Goal: Information Seeking & Learning: Understand process/instructions

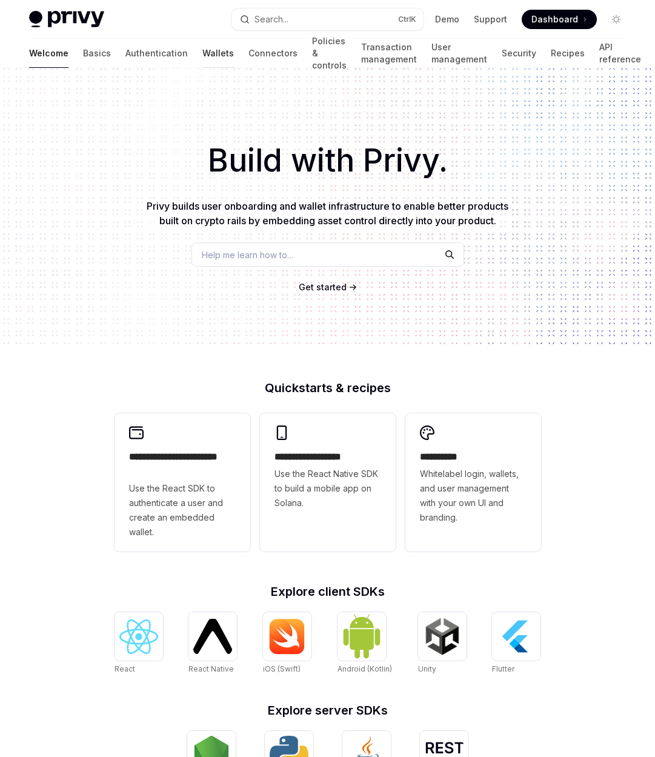
click at [202, 52] on link "Wallets" at bounding box center [217, 53] width 31 height 29
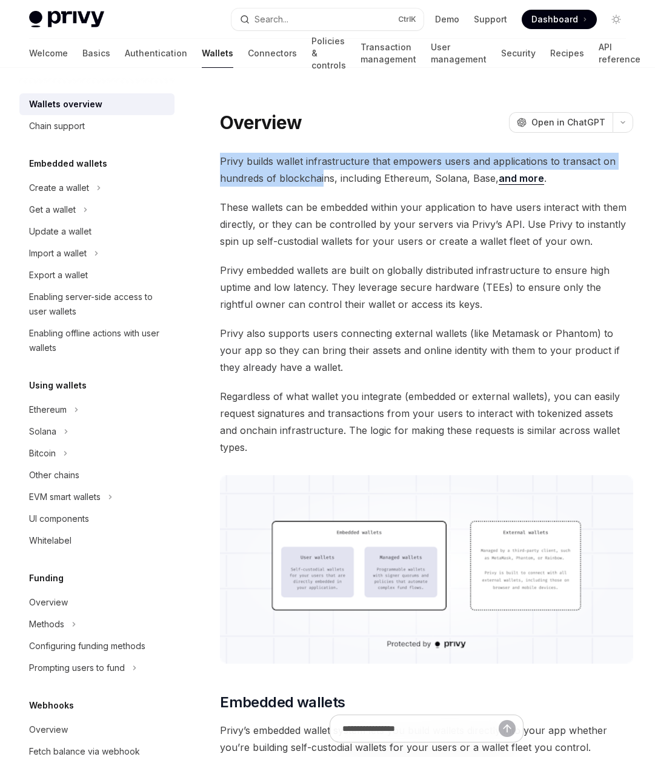
drag, startPoint x: 317, startPoint y: 140, endPoint x: 322, endPoint y: 179, distance: 39.7
click at [322, 179] on span "Privy builds wallet infrastructure that empowers users and applications to tran…" at bounding box center [426, 170] width 413 height 34
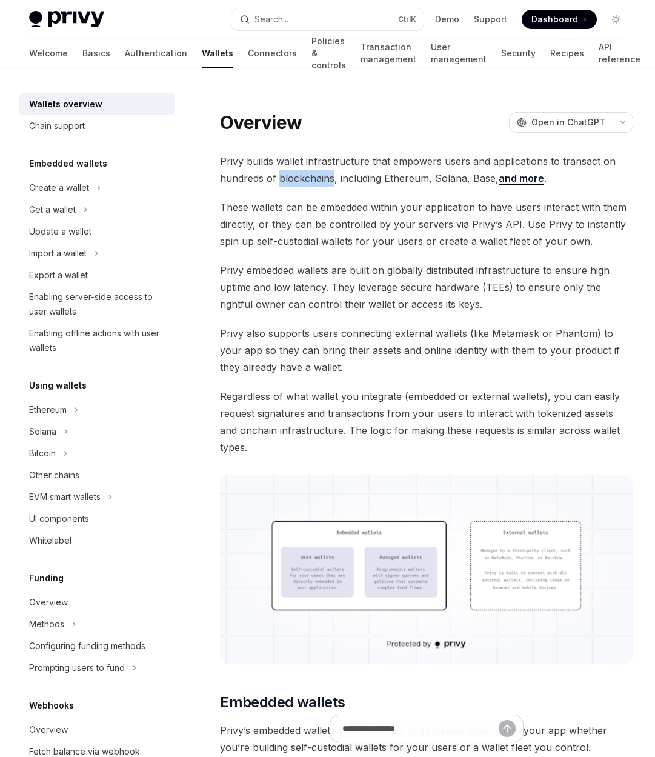
click at [322, 179] on span "Privy builds wallet infrastructure that empowers users and applications to tran…" at bounding box center [426, 170] width 413 height 34
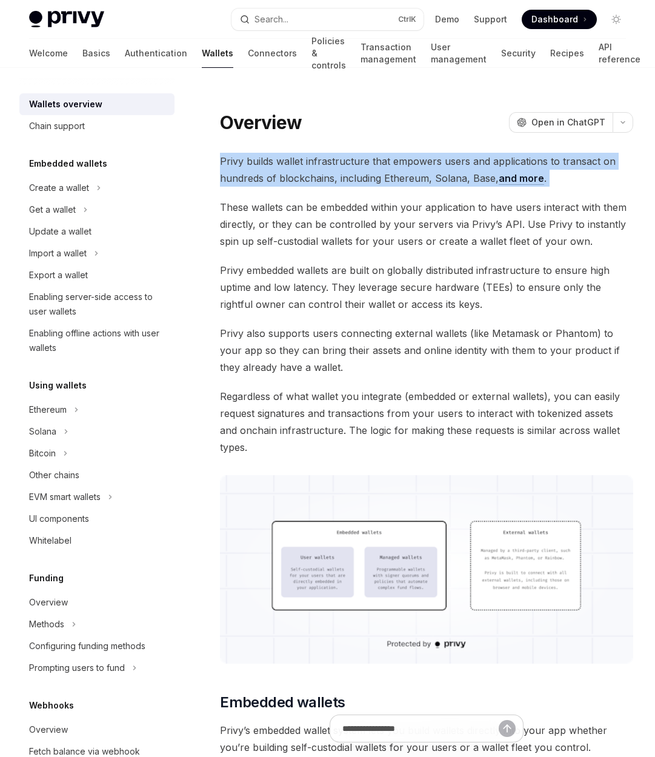
click at [322, 179] on span "Privy builds wallet infrastructure that empowers users and applications to tran…" at bounding box center [426, 170] width 413 height 34
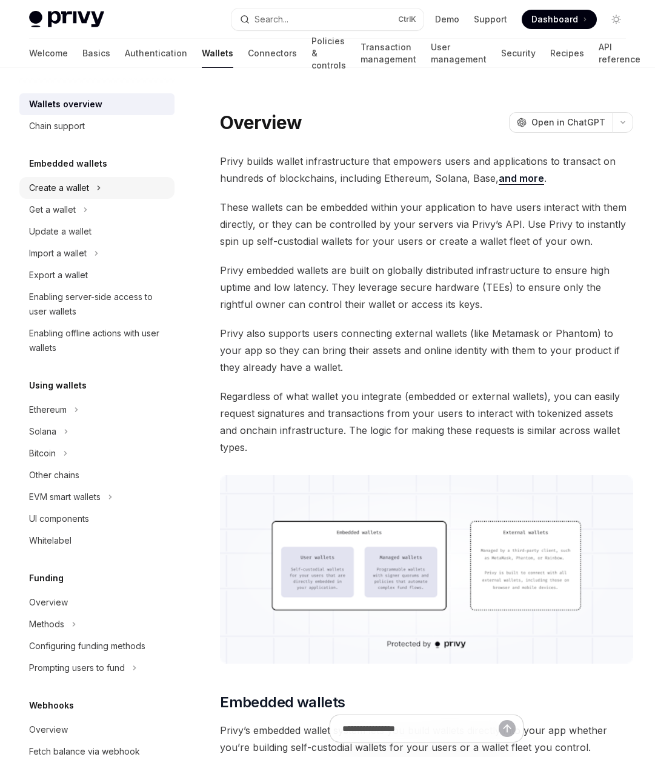
click at [101, 181] on button "Create a wallet" at bounding box center [96, 188] width 155 height 22
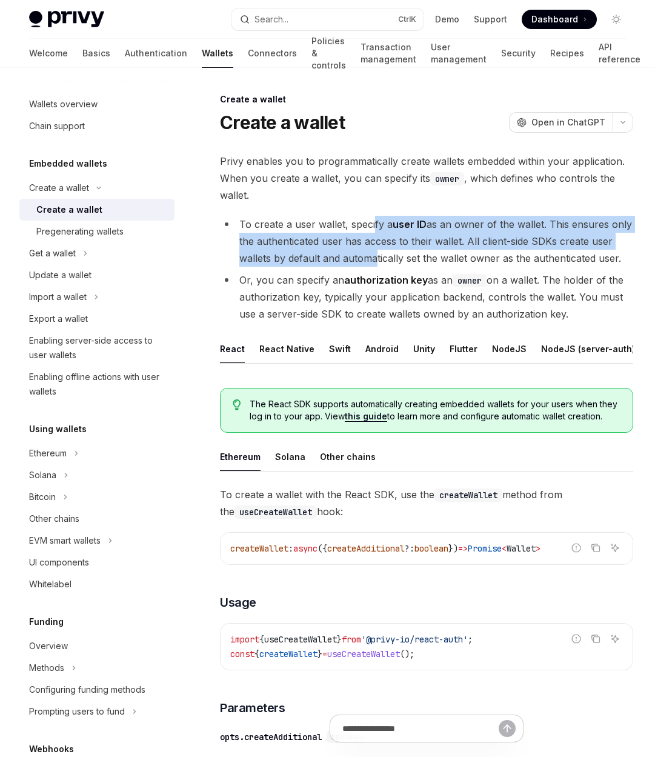
drag, startPoint x: 374, startPoint y: 231, endPoint x: 370, endPoint y: 256, distance: 25.7
click at [370, 256] on li "To create a user wallet, specify a user ID as an owner of the wallet. This ensu…" at bounding box center [426, 241] width 413 height 51
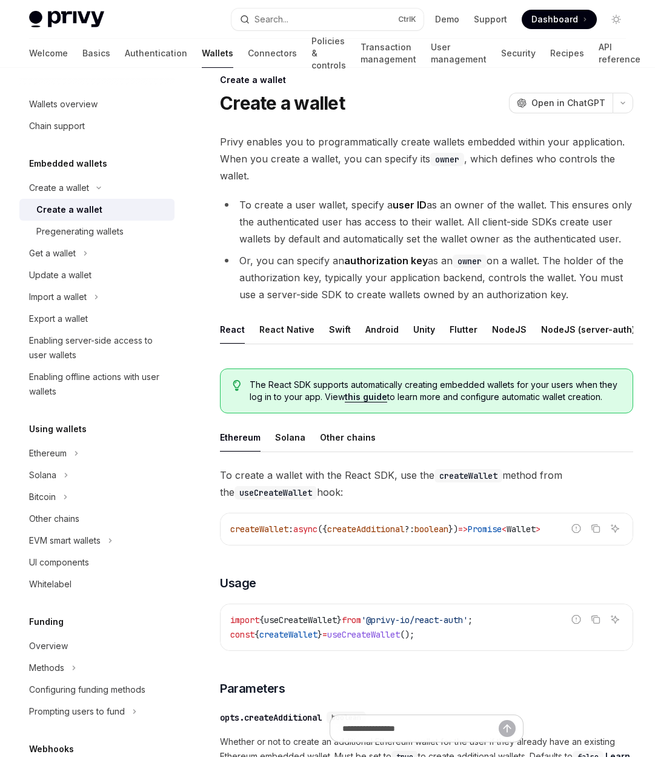
scroll to position [39, 0]
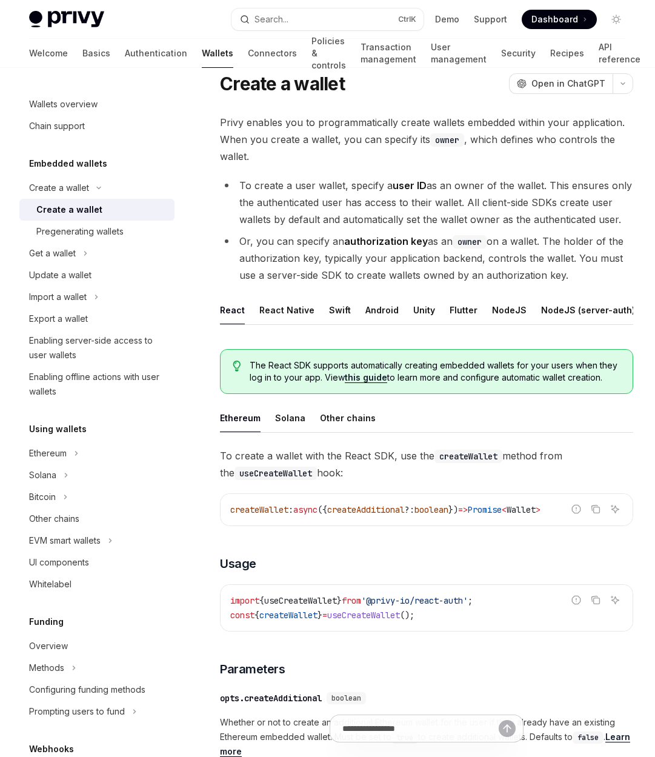
click at [359, 239] on strong "authorization key" at bounding box center [386, 241] width 84 height 12
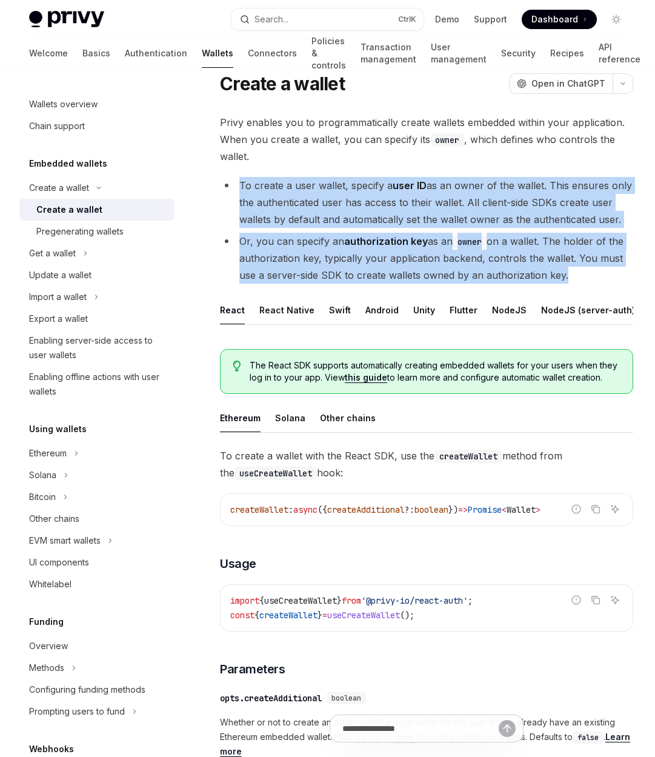
drag, startPoint x: 359, startPoint y: 239, endPoint x: 356, endPoint y: 198, distance: 40.7
click at [356, 199] on ul "To create a user wallet, specify a user ID as an owner of the wallet. This ensu…" at bounding box center [426, 230] width 413 height 107
click at [356, 198] on li "To create a user wallet, specify a user ID as an owner of the wallet. This ensu…" at bounding box center [426, 202] width 413 height 51
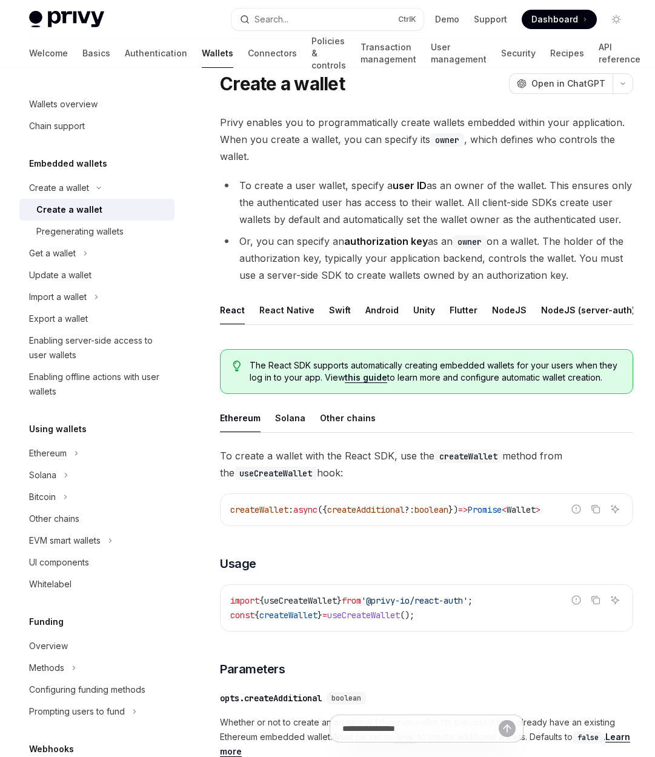
click at [349, 244] on strong "authorization key" at bounding box center [386, 241] width 84 height 12
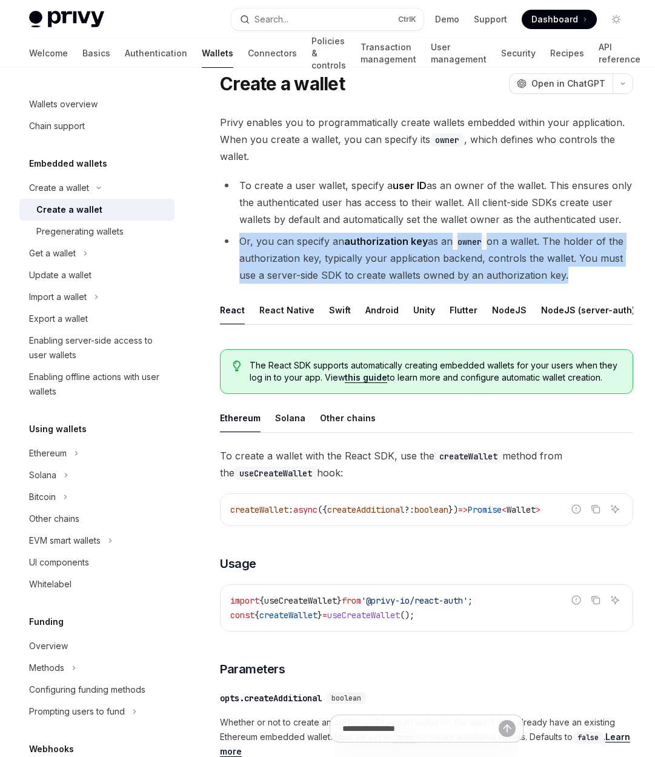
click at [349, 244] on strong "authorization key" at bounding box center [386, 241] width 84 height 12
click at [340, 253] on li "Or, you can specify an authorization key as an owner on a wallet. The holder of…" at bounding box center [426, 258] width 413 height 51
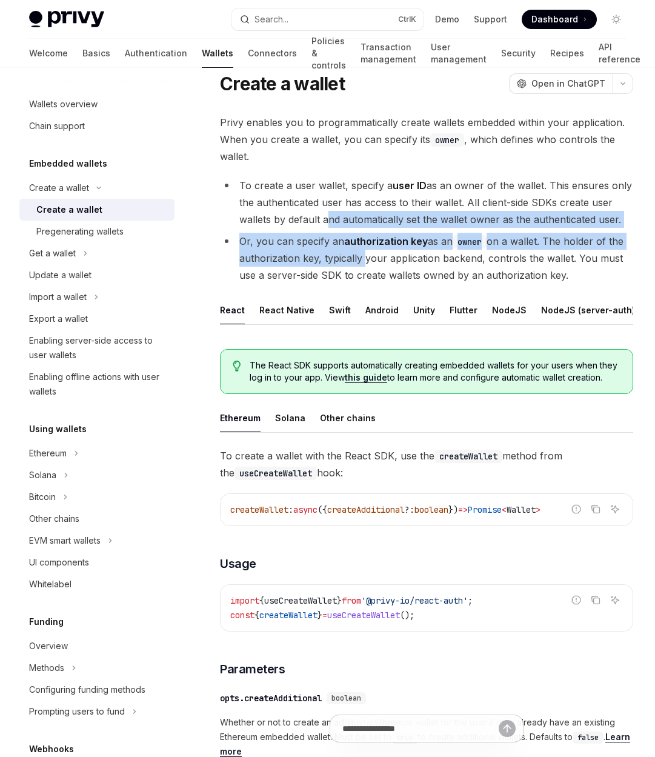
drag, startPoint x: 340, startPoint y: 253, endPoint x: 333, endPoint y: 220, distance: 33.5
click at [333, 220] on ul "To create a user wallet, specify a user ID as an owner of the wallet. This ensu…" at bounding box center [426, 230] width 413 height 107
click at [333, 220] on li "To create a user wallet, specify a user ID as an owner of the wallet. This ensu…" at bounding box center [426, 202] width 413 height 51
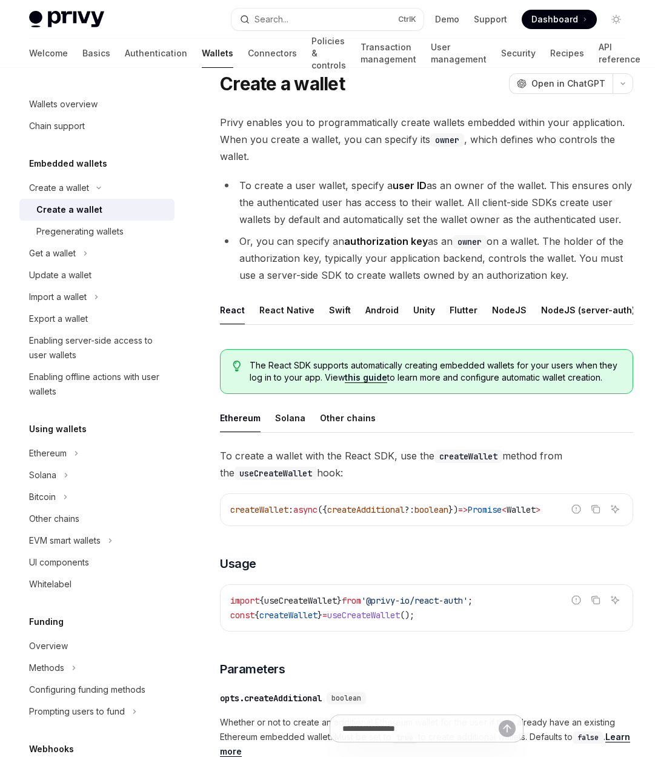
click at [314, 249] on li "Or, you can specify an authorization key as an owner on a wallet. The holder of…" at bounding box center [426, 258] width 413 height 51
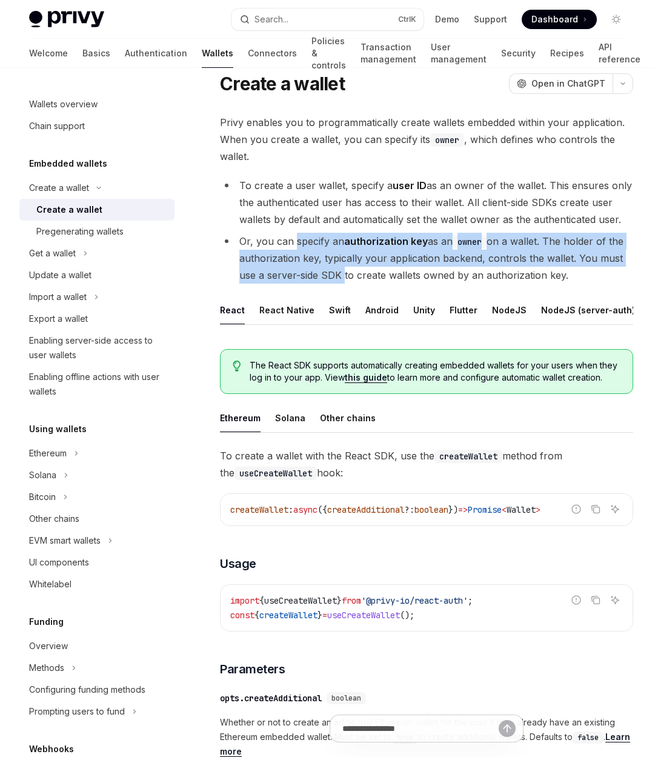
drag, startPoint x: 314, startPoint y: 249, endPoint x: 331, endPoint y: 271, distance: 27.6
click at [331, 271] on li "Or, you can specify an authorization key as an owner on a wallet. The holder of…" at bounding box center [426, 258] width 413 height 51
click at [329, 271] on li "Or, you can specify an authorization key as an owner on a wallet. The holder of…" at bounding box center [426, 258] width 413 height 51
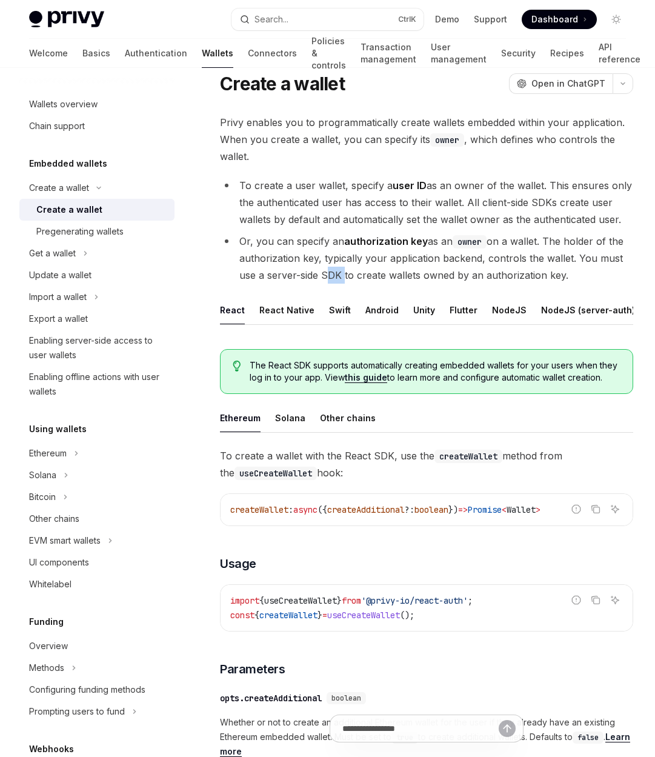
click at [329, 271] on li "Or, you can specify an authorization key as an owner on a wallet. The holder of…" at bounding box center [426, 258] width 413 height 51
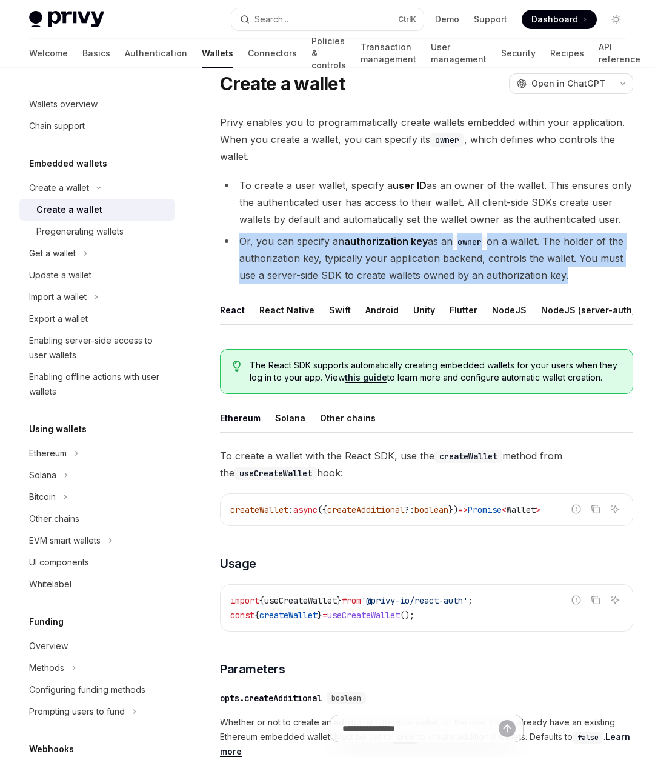
click at [329, 271] on li "Or, you can specify an authorization key as an owner on a wallet. The holder of…" at bounding box center [426, 258] width 413 height 51
drag, startPoint x: 329, startPoint y: 271, endPoint x: 314, endPoint y: 235, distance: 39.4
click at [314, 235] on li "Or, you can specify an authorization key as an owner on a wallet. The holder of…" at bounding box center [426, 258] width 413 height 51
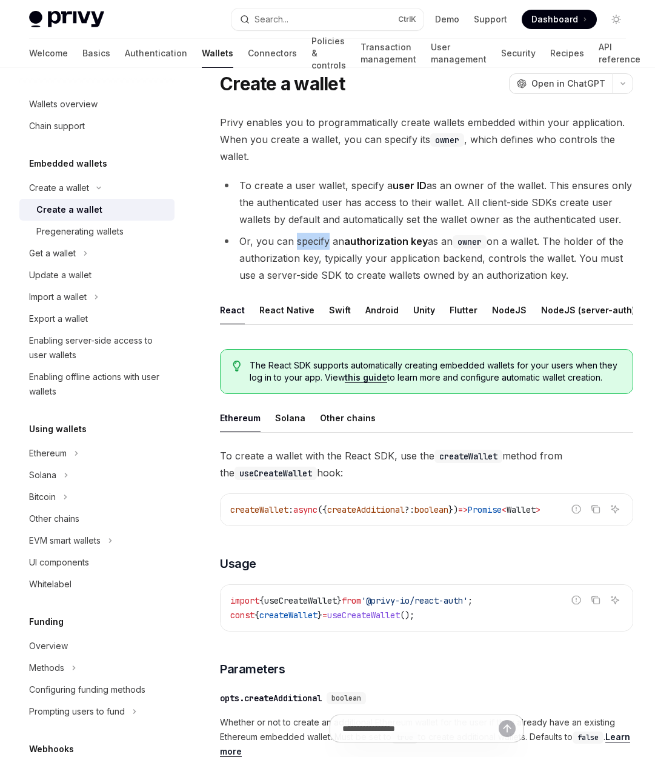
click at [314, 235] on li "Or, you can specify an authorization key as an owner on a wallet. The holder of…" at bounding box center [426, 258] width 413 height 51
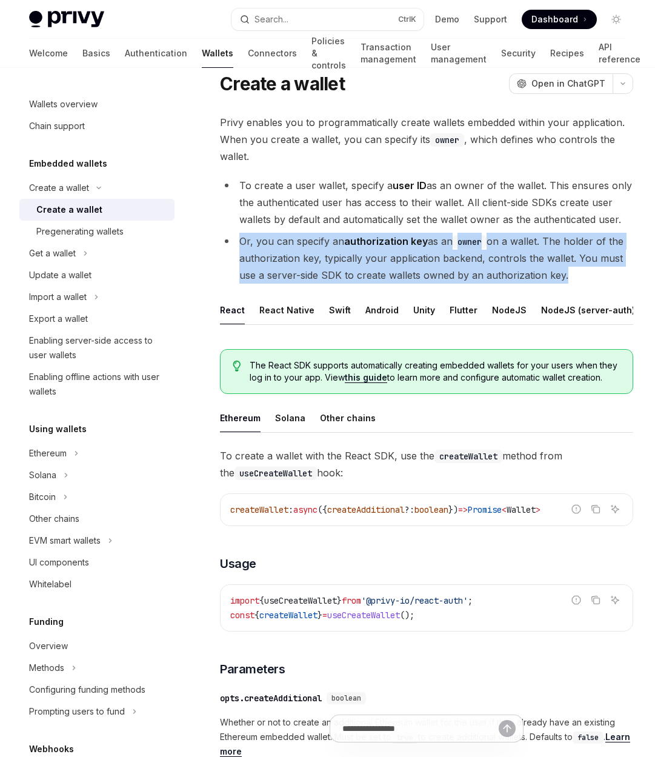
drag, startPoint x: 314, startPoint y: 235, endPoint x: 327, endPoint y: 263, distance: 31.4
click at [327, 263] on li "Or, you can specify an authorization key as an owner on a wallet. The holder of…" at bounding box center [426, 258] width 413 height 51
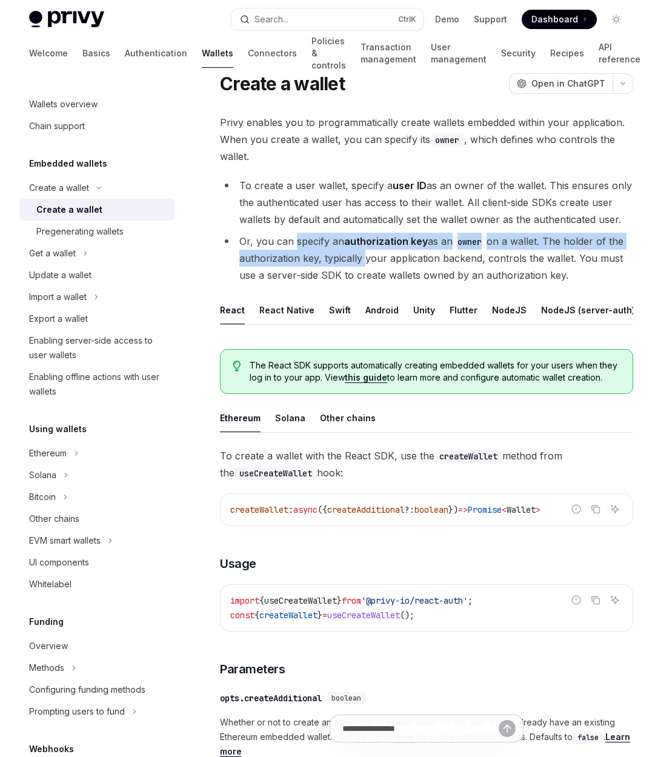
drag, startPoint x: 327, startPoint y: 263, endPoint x: 302, endPoint y: 236, distance: 37.7
click at [302, 236] on li "Or, you can specify an authorization key as an owner on a wallet. The holder of…" at bounding box center [426, 258] width 413 height 51
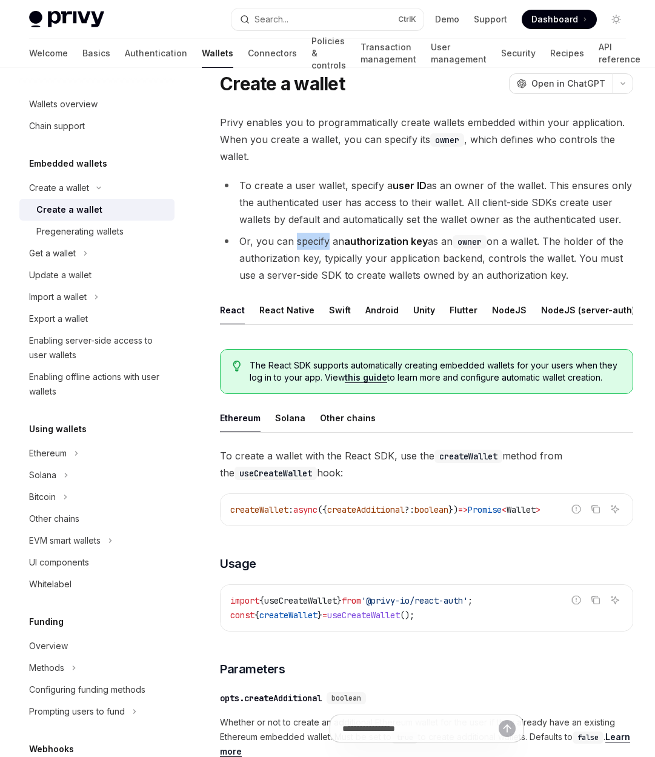
click at [302, 236] on li "Or, you can specify an authorization key as an owner on a wallet. The holder of…" at bounding box center [426, 258] width 413 height 51
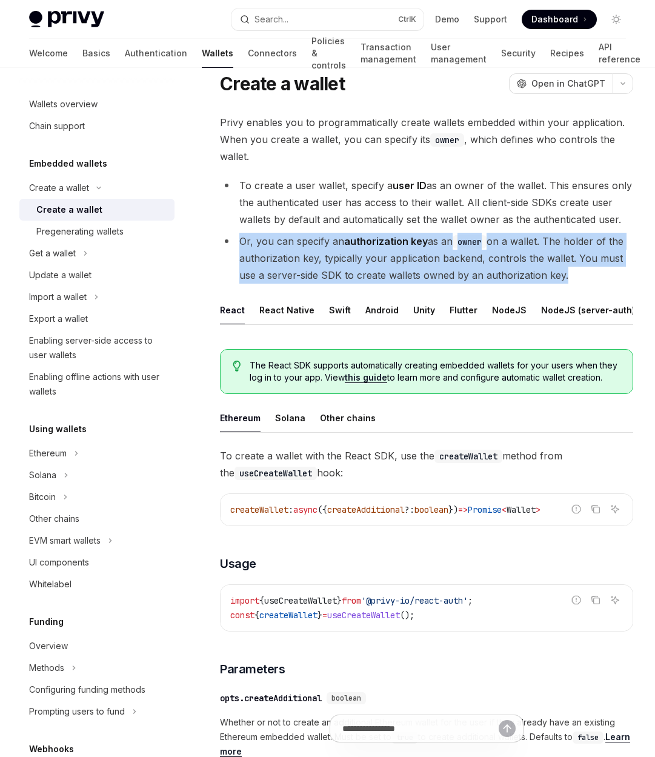
click at [302, 236] on li "Or, you can specify an authorization key as an owner on a wallet. The holder of…" at bounding box center [426, 258] width 413 height 51
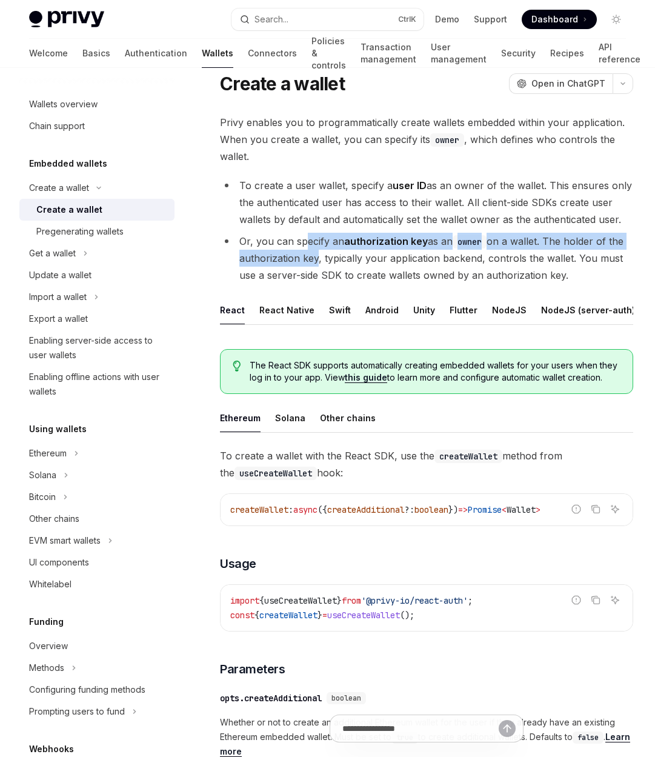
drag, startPoint x: 302, startPoint y: 233, endPoint x: 315, endPoint y: 254, distance: 25.2
click at [315, 254] on li "Or, you can specify an authorization key as an owner on a wallet. The holder of…" at bounding box center [426, 258] width 413 height 51
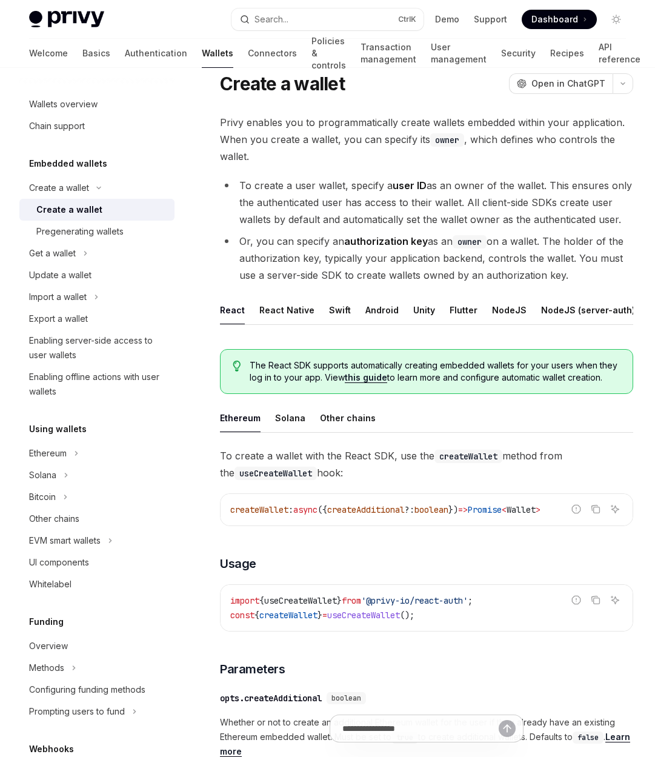
click at [316, 251] on li "Or, you can specify an authorization key as an owner on a wallet. The holder of…" at bounding box center [426, 258] width 413 height 51
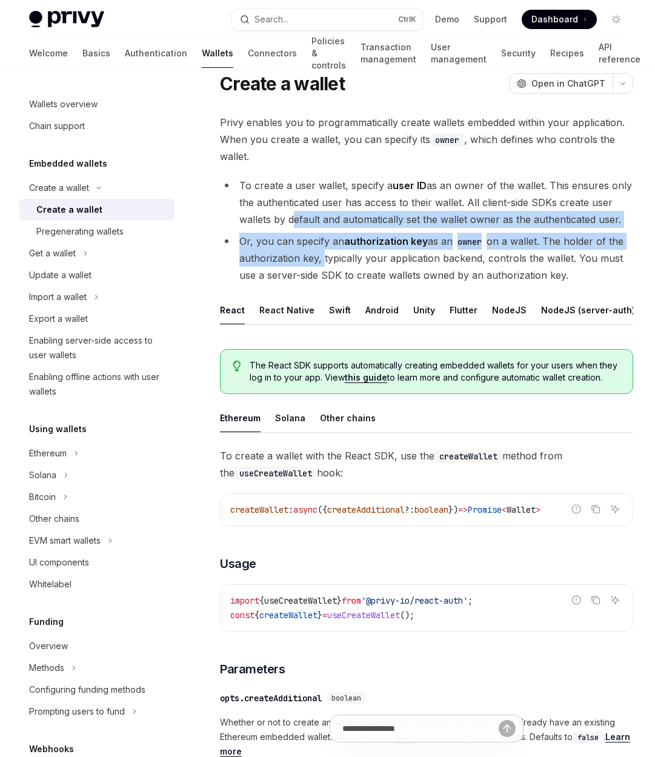
drag, startPoint x: 316, startPoint y: 251, endPoint x: 302, endPoint y: 225, distance: 29.0
click at [302, 225] on ul "To create a user wallet, specify a user ID as an owner of the wallet. This ensu…" at bounding box center [426, 230] width 413 height 107
click at [302, 225] on li "To create a user wallet, specify a user ID as an owner of the wallet. This ensu…" at bounding box center [426, 202] width 413 height 51
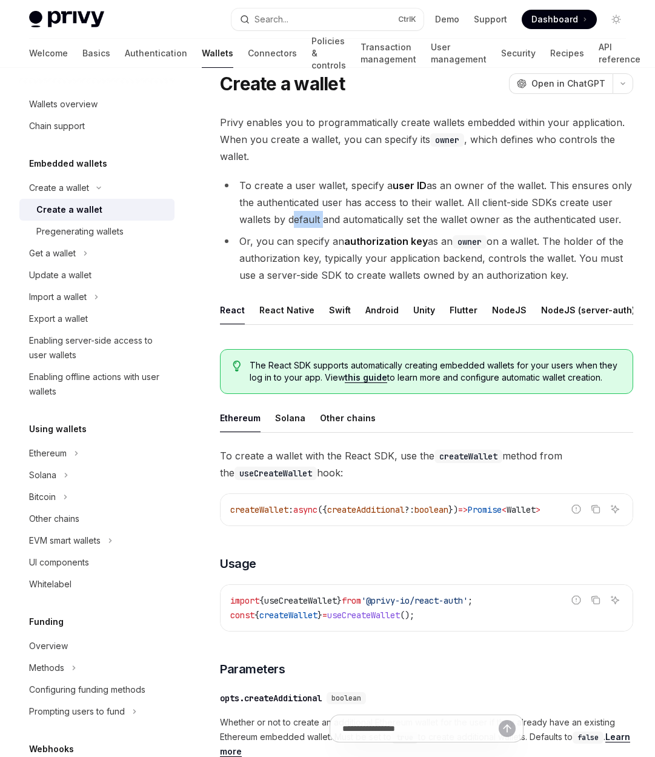
click at [302, 225] on li "To create a user wallet, specify a user ID as an owner of the wallet. This ensu…" at bounding box center [426, 202] width 413 height 51
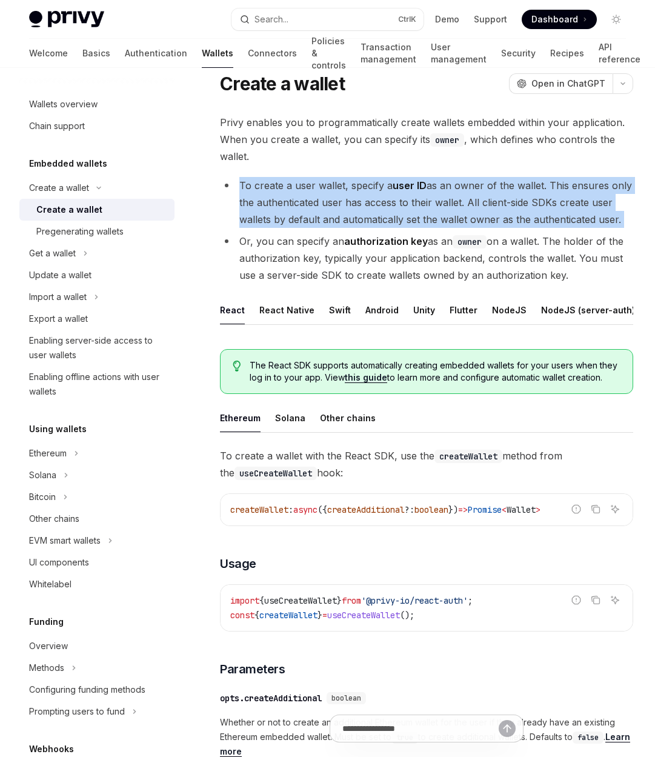
click at [302, 225] on li "To create a user wallet, specify a user ID as an owner of the wallet. This ensu…" at bounding box center [426, 202] width 413 height 51
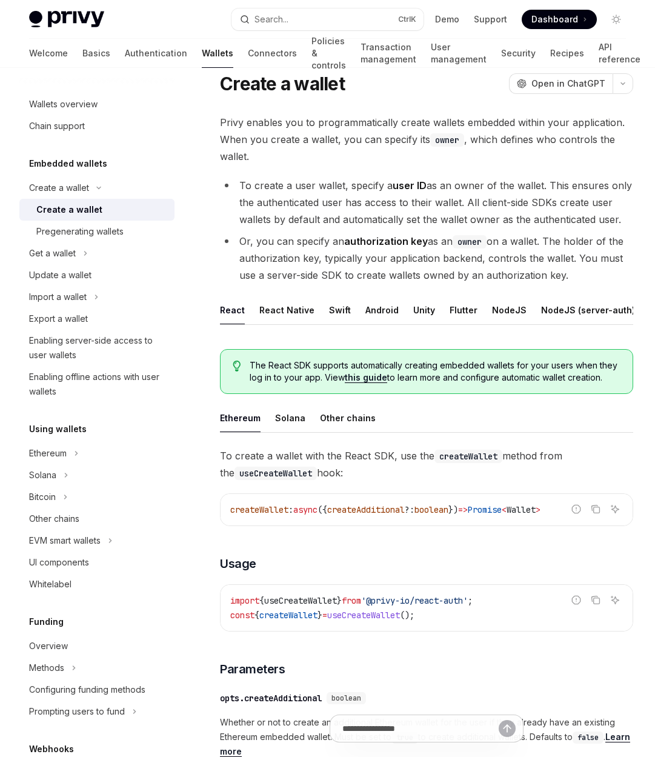
click at [322, 263] on li "Or, you can specify an authorization key as an owner on a wallet. The holder of…" at bounding box center [426, 258] width 413 height 51
click at [297, 213] on li "To create a user wallet, specify a user ID as an owner of the wallet. This ensu…" at bounding box center [426, 202] width 413 height 51
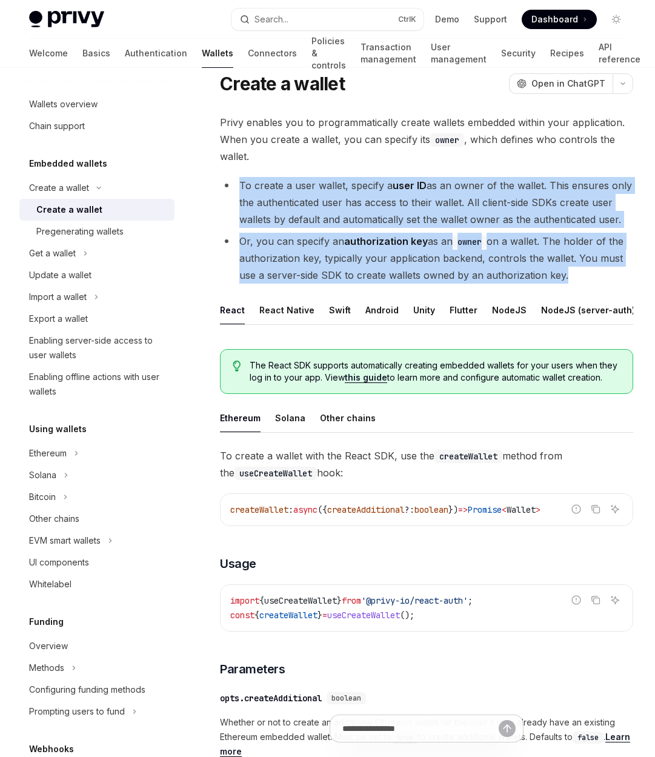
drag, startPoint x: 297, startPoint y: 213, endPoint x: 317, endPoint y: 253, distance: 44.7
click at [317, 253] on ul "To create a user wallet, specify a user ID as an owner of the wallet. This ensu…" at bounding box center [426, 230] width 413 height 107
click at [317, 253] on li "Or, you can specify an authorization key as an owner on a wallet. The holder of…" at bounding box center [426, 258] width 413 height 51
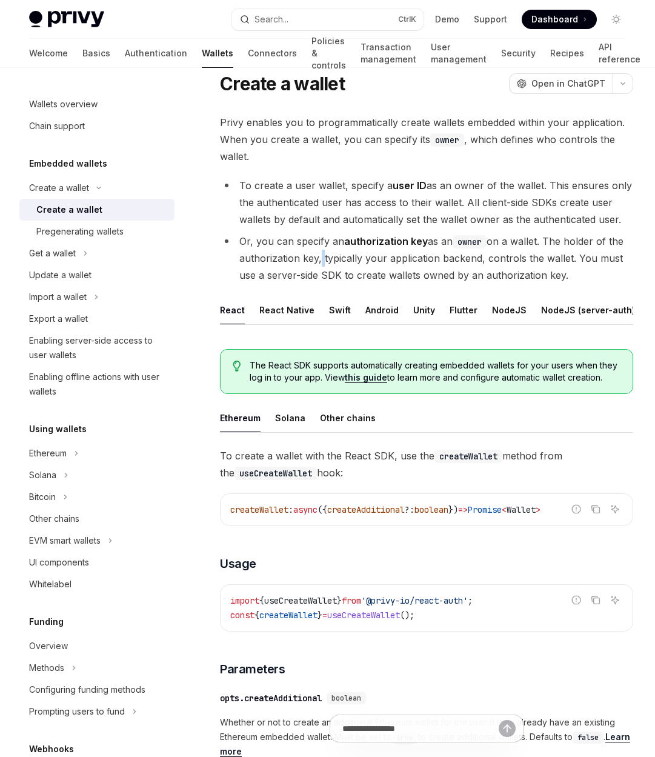
click at [317, 253] on li "Or, you can specify an authorization key as an owner on a wallet. The holder of…" at bounding box center [426, 258] width 413 height 51
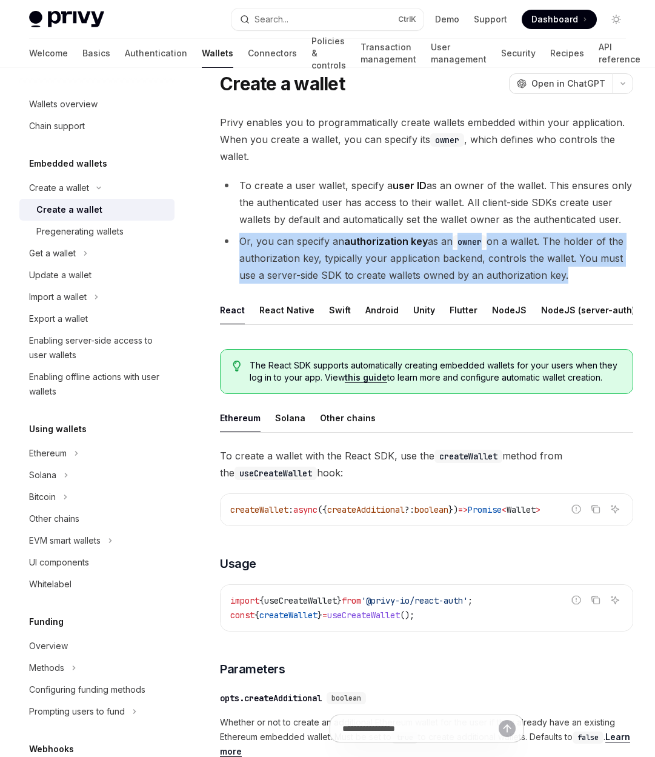
drag, startPoint x: 317, startPoint y: 253, endPoint x: 312, endPoint y: 259, distance: 8.2
click at [311, 261] on li "Or, you can specify an authorization key as an owner on a wallet. The holder of…" at bounding box center [426, 258] width 413 height 51
click at [312, 259] on li "Or, you can specify an authorization key as an owner on a wallet. The holder of…" at bounding box center [426, 258] width 413 height 51
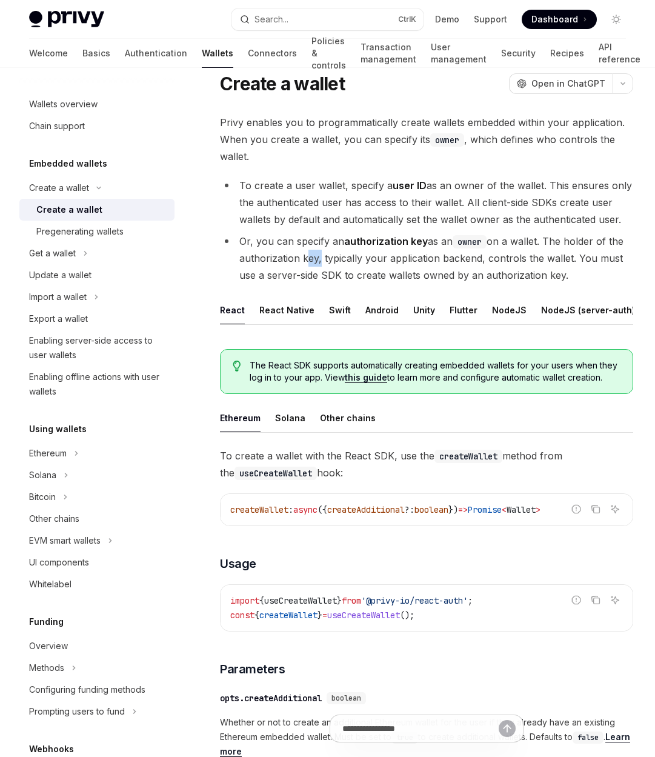
click at [312, 259] on li "Or, you can specify an authorization key as an owner on a wallet. The holder of…" at bounding box center [426, 258] width 413 height 51
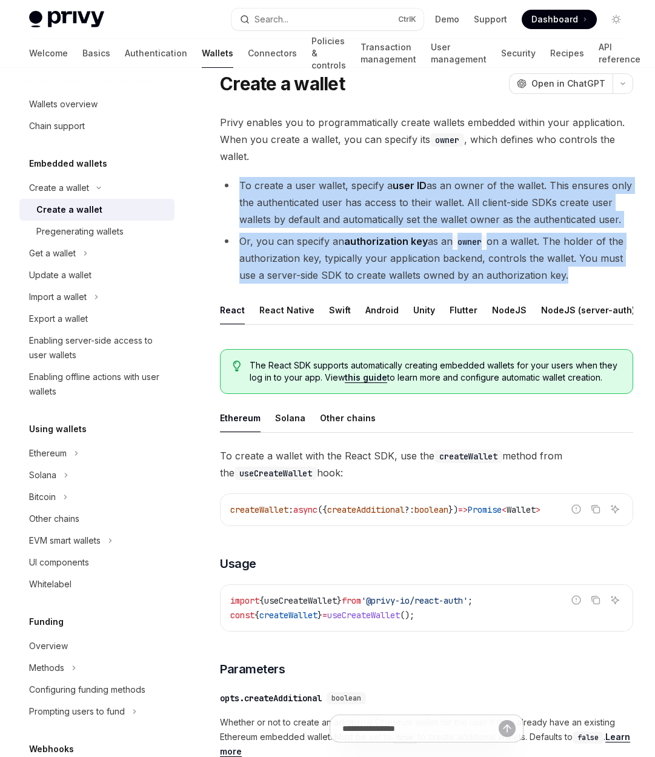
drag, startPoint x: 312, startPoint y: 259, endPoint x: 289, endPoint y: 207, distance: 57.5
click at [289, 207] on ul "To create a user wallet, specify a user ID as an owner of the wallet. This ensu…" at bounding box center [426, 230] width 413 height 107
click at [289, 207] on li "To create a user wallet, specify a user ID as an owner of the wallet. This ensu…" at bounding box center [426, 202] width 413 height 51
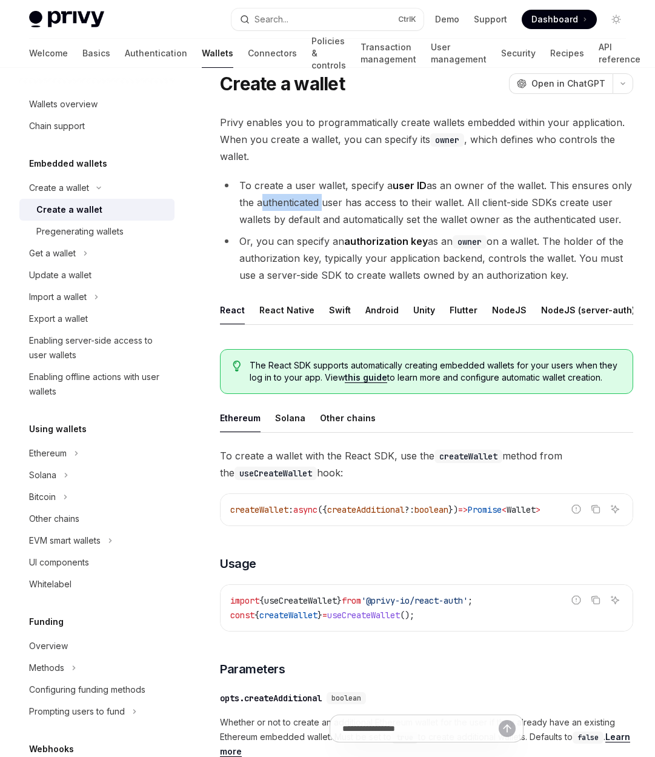
click at [289, 207] on li "To create a user wallet, specify a user ID as an owner of the wallet. This ensu…" at bounding box center [426, 202] width 413 height 51
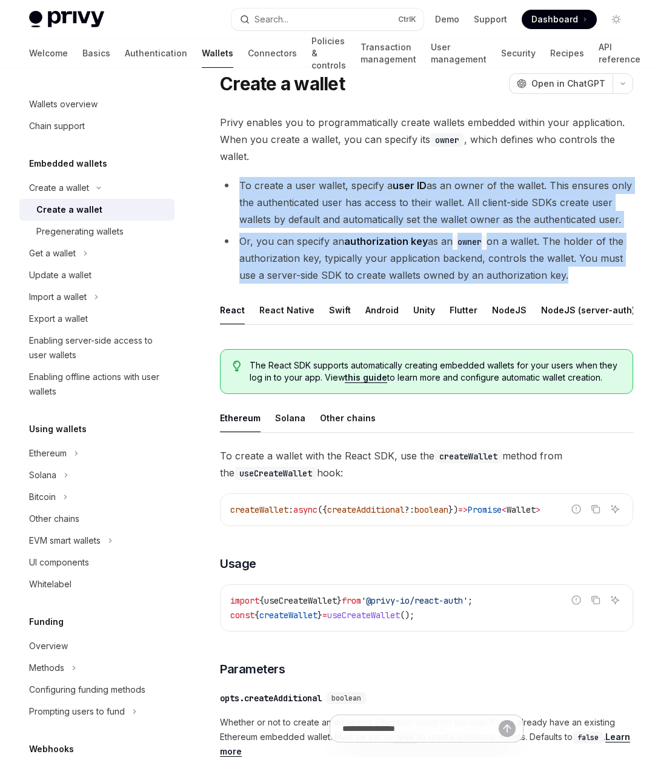
drag, startPoint x: 289, startPoint y: 207, endPoint x: 311, endPoint y: 262, distance: 59.5
click at [311, 262] on ul "To create a user wallet, specify a user ID as an owner of the wallet. This ensu…" at bounding box center [426, 230] width 413 height 107
click at [311, 260] on li "Or, you can specify an authorization key as an owner on a wallet. The holder of…" at bounding box center [426, 258] width 413 height 51
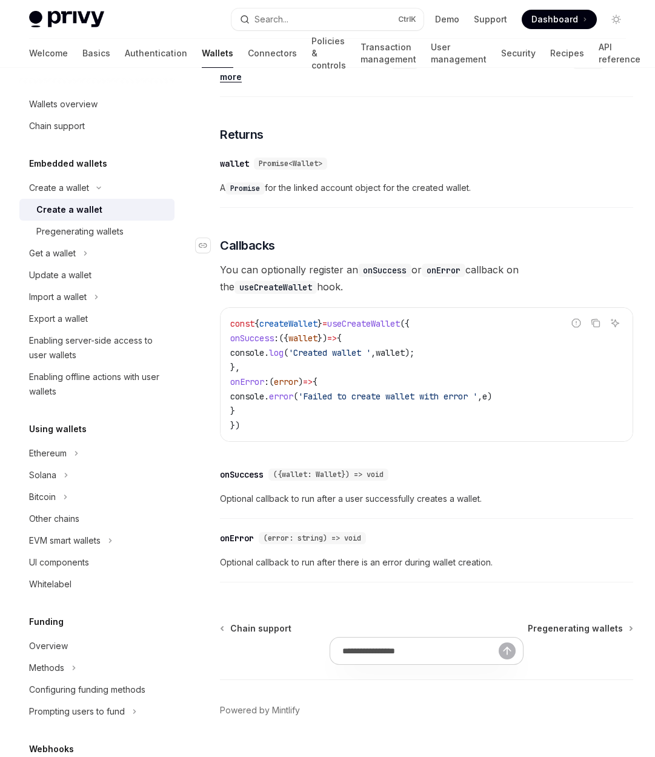
scroll to position [749, 0]
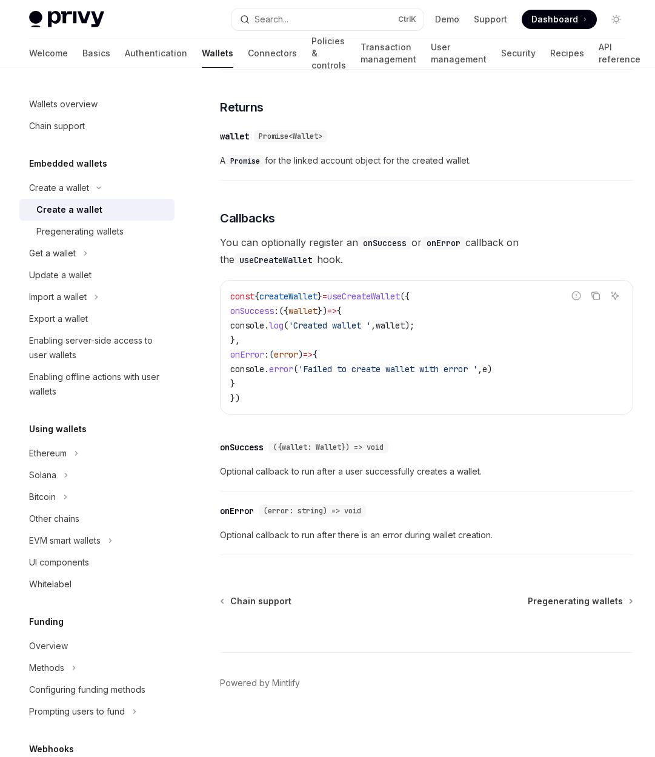
click at [253, 251] on span "You can optionally register an onSuccess or onError callback on the useCreateWa…" at bounding box center [426, 251] width 413 height 34
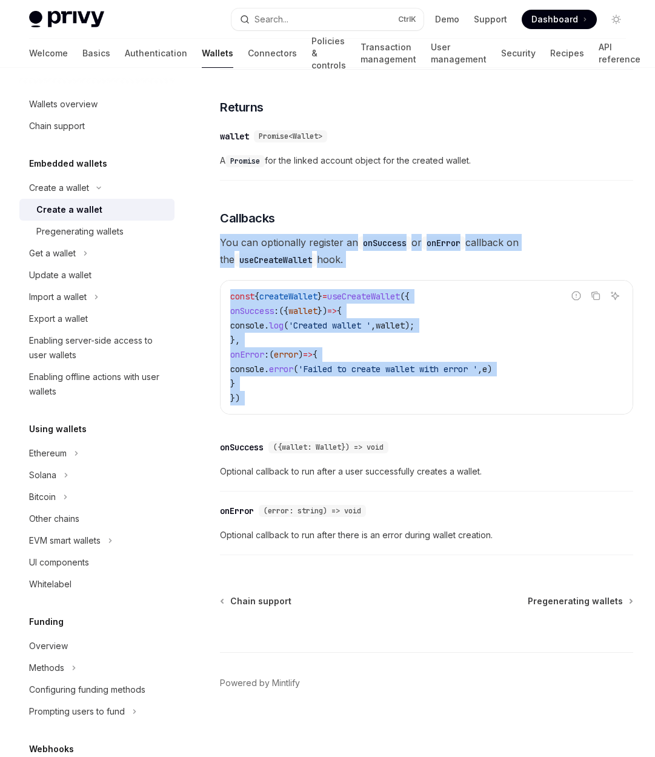
drag, startPoint x: 253, startPoint y: 251, endPoint x: 266, endPoint y: 395, distance: 144.7
click at [266, 395] on div "To create a wallet with the React SDK, use the createWallet method from the use…" at bounding box center [426, 153] width 413 height 815
click at [267, 391] on code "const { createWallet } = useCreateWallet ({ onSuccess : ({ wallet }) => { conso…" at bounding box center [426, 347] width 392 height 116
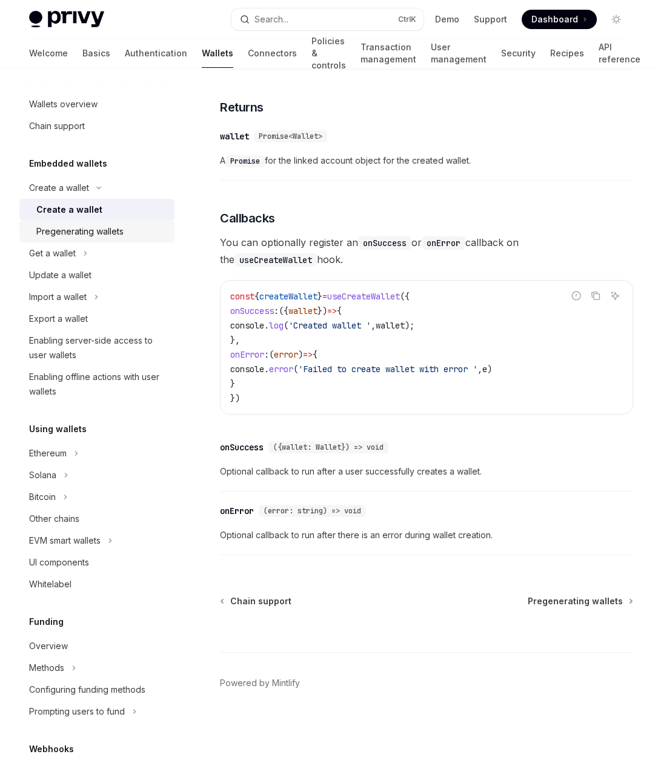
click at [93, 225] on div "Pregenerating wallets" at bounding box center [79, 231] width 87 height 15
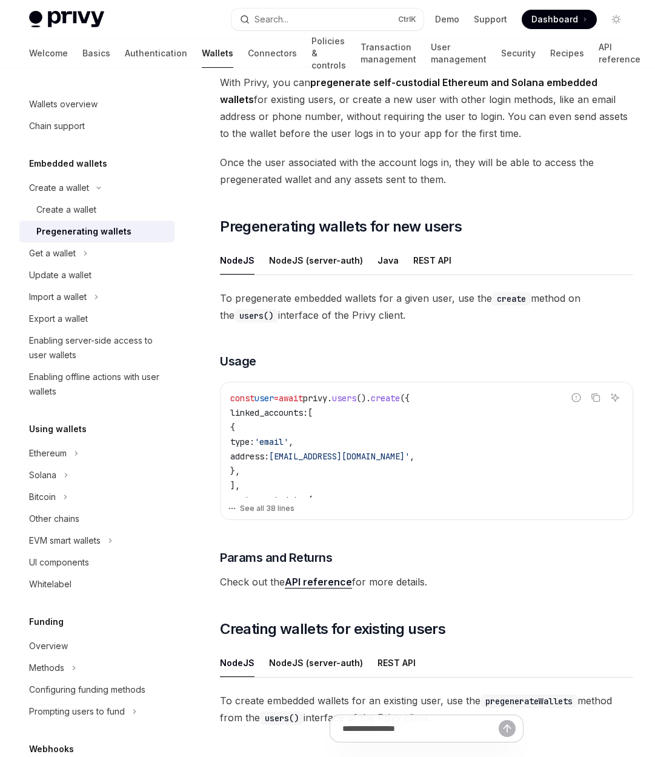
scroll to position [131, 0]
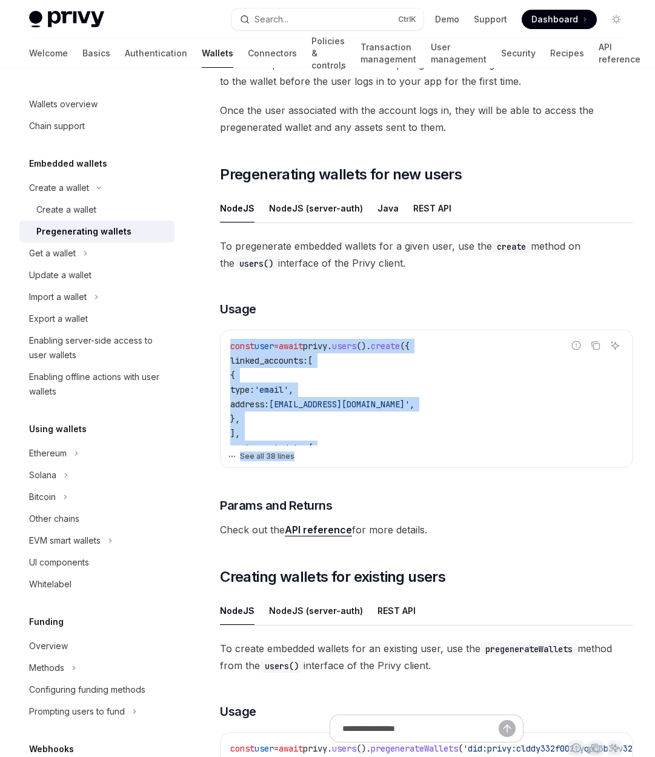
drag, startPoint x: 271, startPoint y: 310, endPoint x: 305, endPoint y: 461, distance: 155.2
click at [305, 461] on div "To pregenerate embedded wallets for a given user, use the create method on the …" at bounding box center [426, 387] width 413 height 300
click at [305, 457] on button "See all 38 lines" at bounding box center [426, 456] width 397 height 17
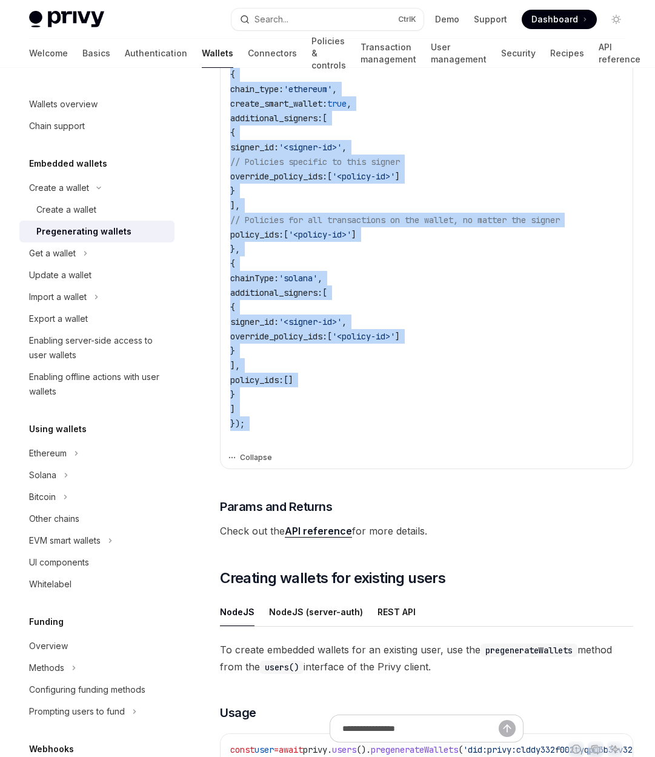
click at [263, 462] on button "Collapse" at bounding box center [426, 457] width 397 height 17
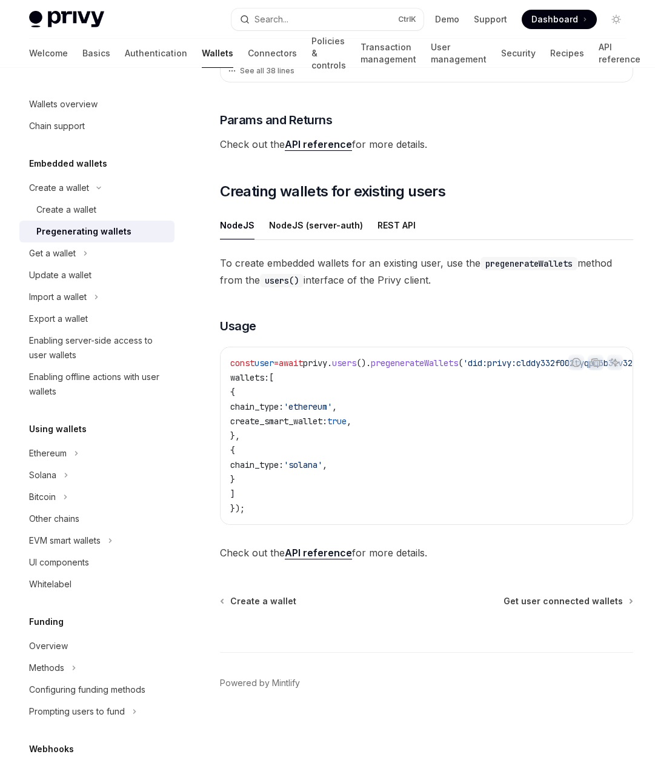
scroll to position [143, 0]
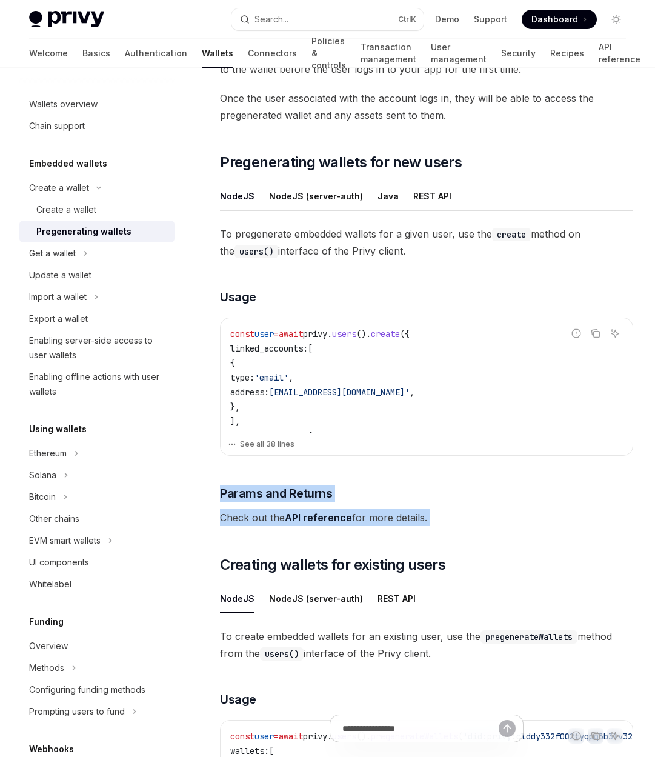
drag, startPoint x: 387, startPoint y: 463, endPoint x: 420, endPoint y: 529, distance: 74.2
click at [420, 529] on div "With Privy, you can pregenerate self-custodial Ethereum and Solana embedded wal…" at bounding box center [426, 472] width 413 height 924
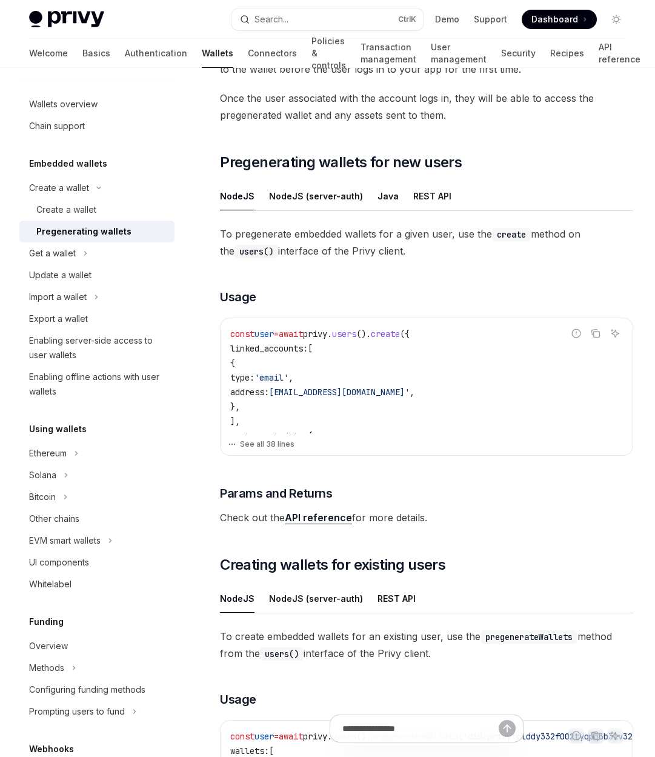
click at [251, 250] on code "users()" at bounding box center [256, 251] width 44 height 13
click at [353, 245] on span "To pregenerate embedded wallets for a given user, use the create method on the …" at bounding box center [426, 242] width 413 height 34
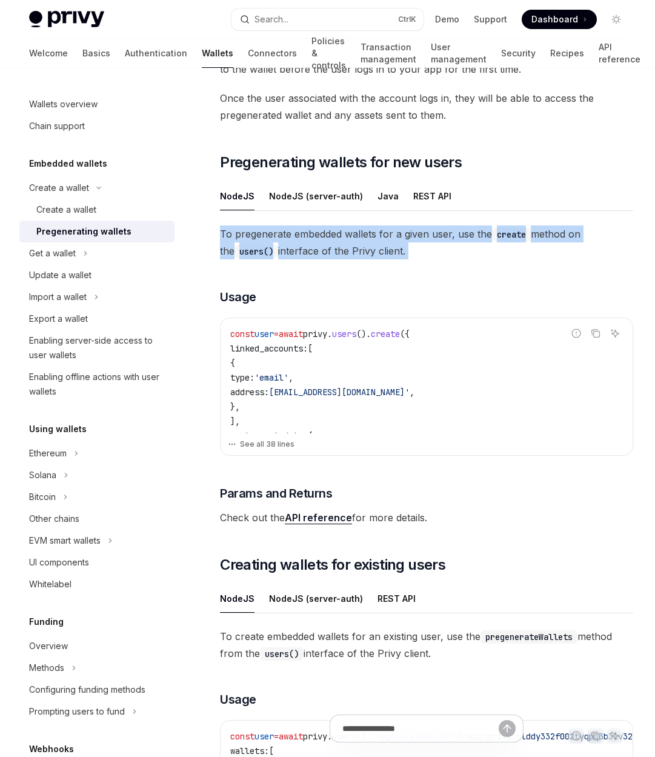
click at [353, 245] on span "To pregenerate embedded wallets for a given user, use the create method on the …" at bounding box center [426, 242] width 413 height 34
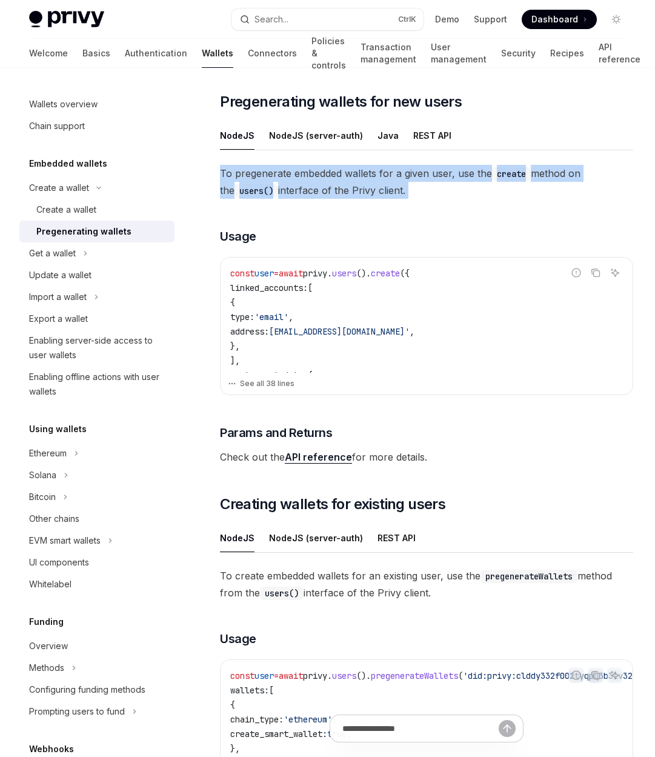
scroll to position [242, 0]
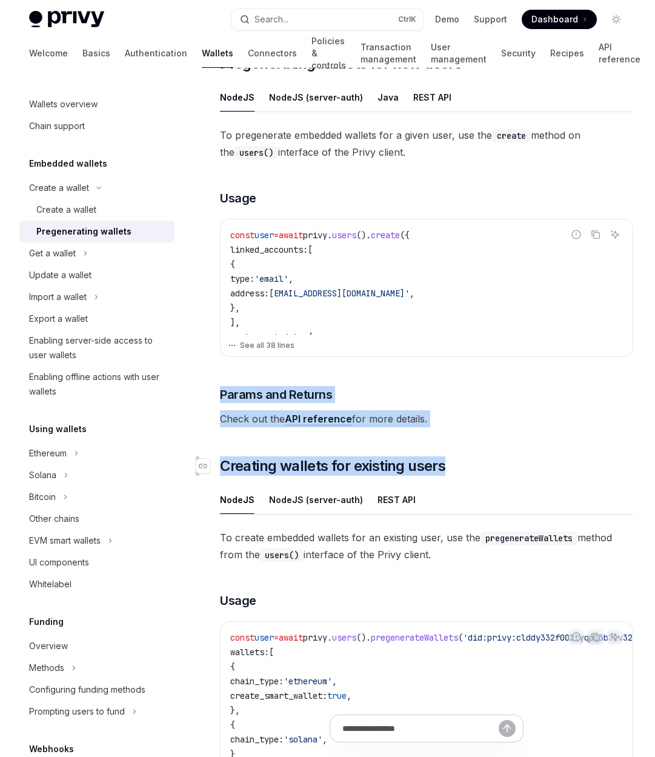
drag, startPoint x: 413, startPoint y: 360, endPoint x: 489, endPoint y: 469, distance: 132.2
click at [489, 469] on div "With Privy, you can pregenerate self-custodial Ethereum and Solana embedded wal…" at bounding box center [426, 373] width 413 height 924
click at [489, 469] on h2 "​ Creating wallets for existing users" at bounding box center [426, 465] width 413 height 19
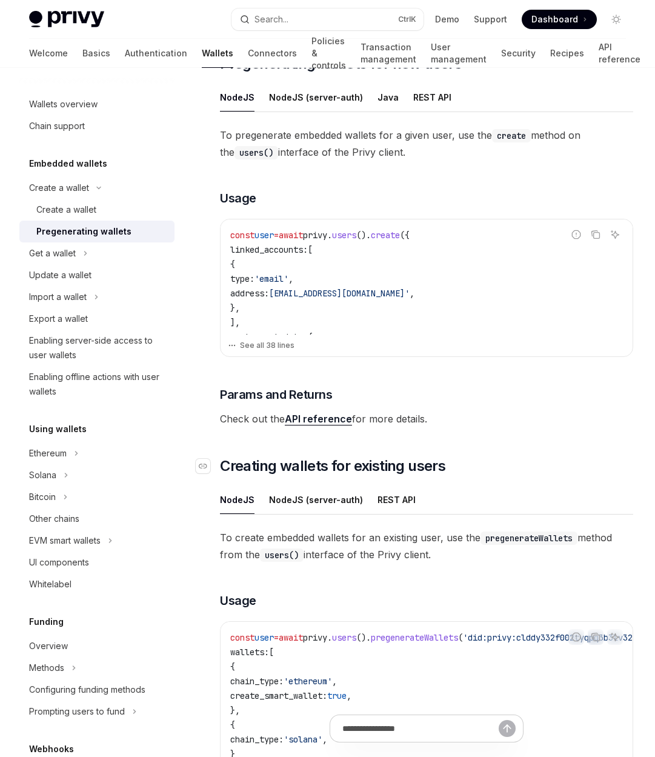
click at [489, 469] on h2 "​ Creating wallets for existing users" at bounding box center [426, 465] width 413 height 19
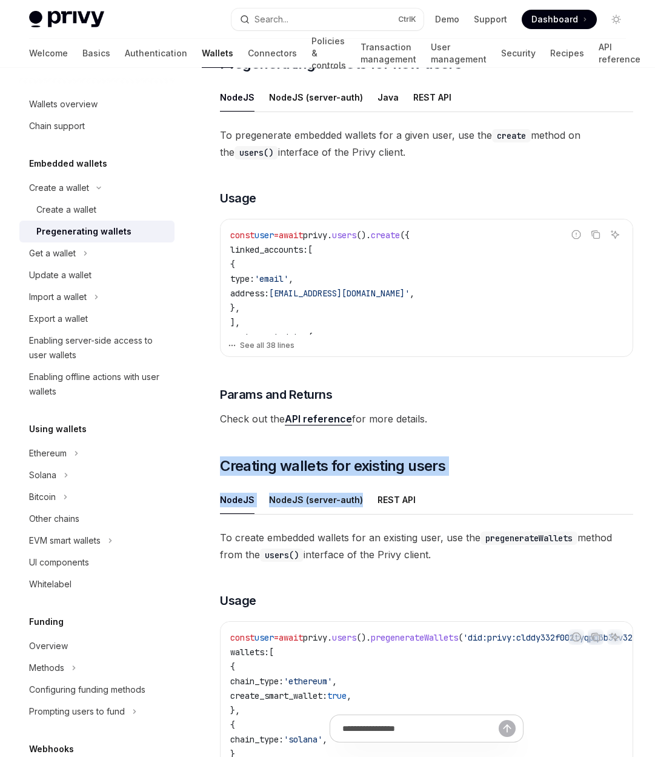
drag, startPoint x: 469, startPoint y: 439, endPoint x: 512, endPoint y: 493, distance: 68.6
click at [512, 493] on div "With Privy, you can pregenerate self-custodial Ethereum and Solana embedded wal…" at bounding box center [426, 373] width 413 height 924
click at [512, 493] on ul "NodeJS NodeJS (server-auth) REST API" at bounding box center [426, 499] width 413 height 29
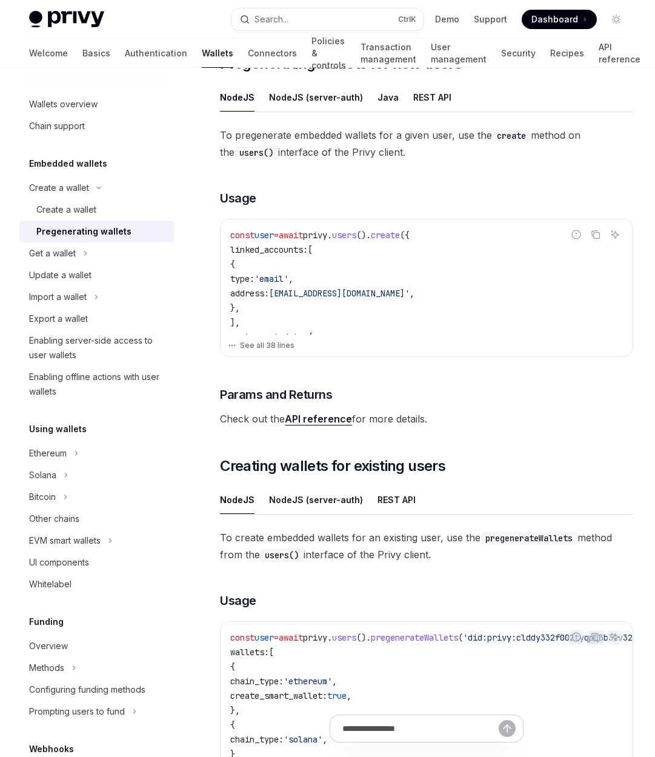
click at [111, 240] on link "Pregenerating wallets" at bounding box center [96, 231] width 155 height 22
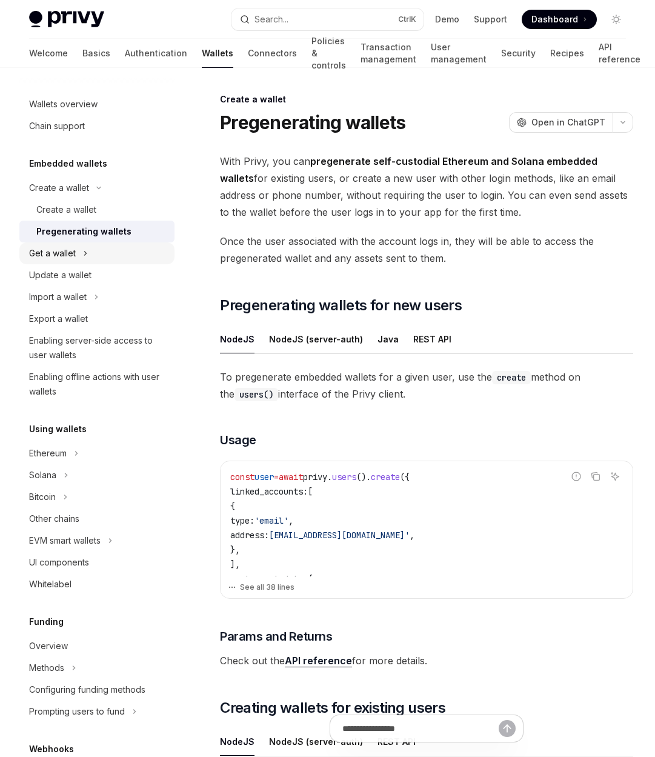
click at [110, 246] on button "Get a wallet" at bounding box center [96, 253] width 155 height 22
type textarea "*"
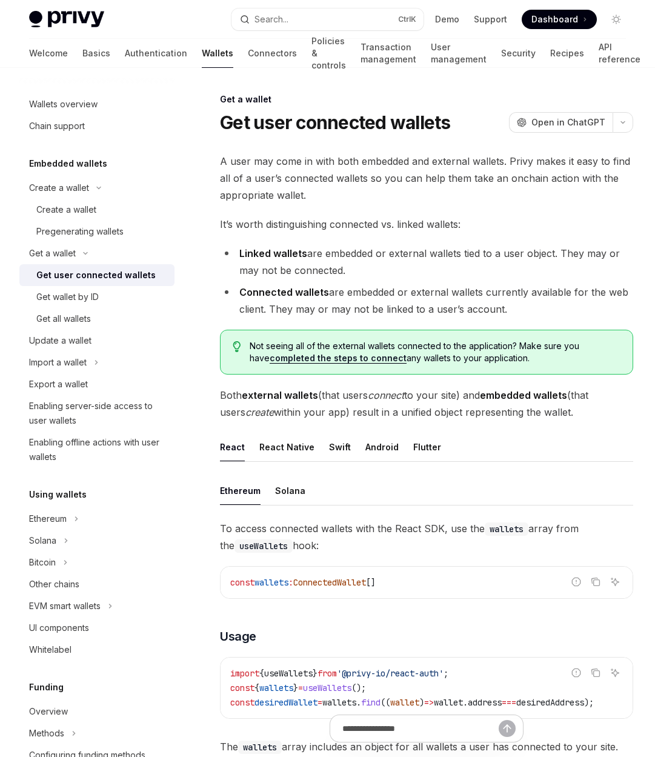
click at [398, 400] on span "Both external wallets (that users connect to your site) and embedded wallets (t…" at bounding box center [426, 403] width 413 height 34
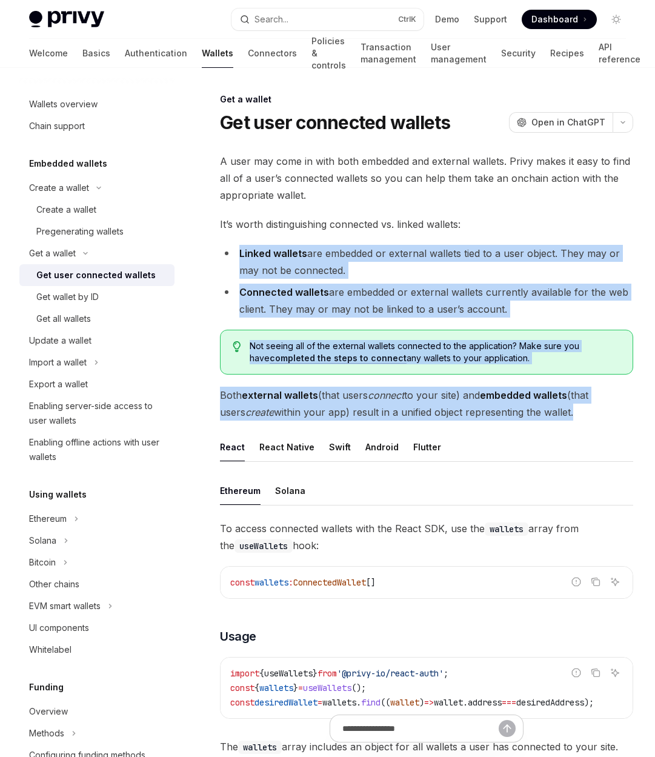
drag, startPoint x: 398, startPoint y: 400, endPoint x: 437, endPoint y: 232, distance: 172.9
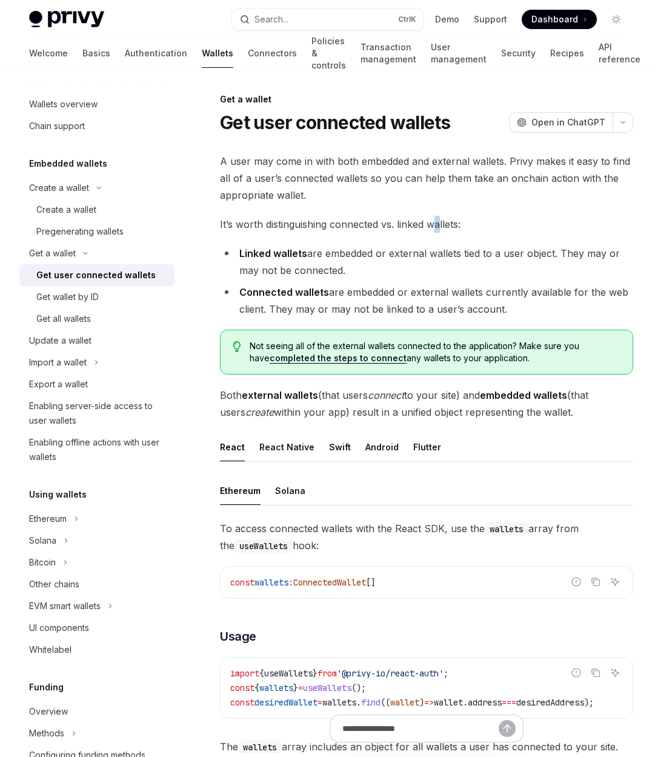
click at [439, 231] on span "It’s worth distinguishing connected vs. linked wallets:" at bounding box center [426, 224] width 413 height 17
